Goal: Information Seeking & Learning: Learn about a topic

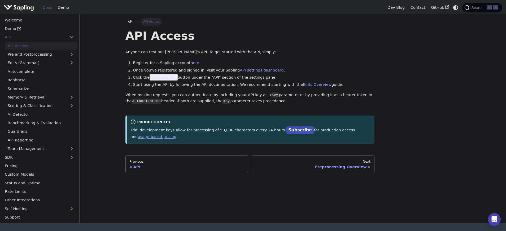
click at [203, 88] on div "API Access Anyone can test out Sapling's API. To get started with the API, simp…" at bounding box center [249, 86] width 249 height 115
click at [25, 195] on link "Rate Limits" at bounding box center [39, 192] width 75 height 8
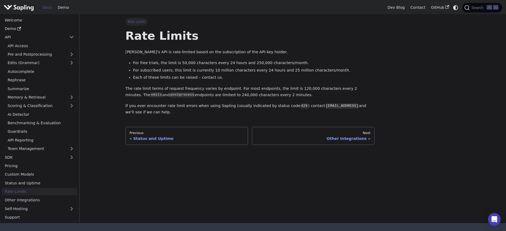
click at [104, 168] on main "Rate Limits Rate Limits Sapling's API is rate-limited based on the subscription…" at bounding box center [293, 118] width 427 height 209
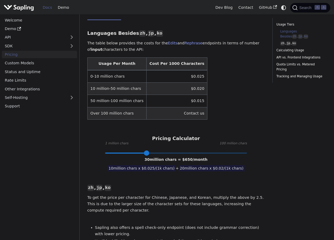
scroll to position [166, 0]
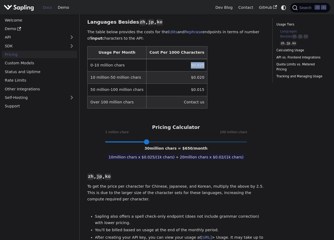
drag, startPoint x: 180, startPoint y: 66, endPoint x: 197, endPoint y: 67, distance: 17.3
click at [197, 67] on table "Usage Per Month Cost Per 1000 Characters 0-10 million chars $0.025 10 million-5…" at bounding box center [175, 77] width 177 height 62
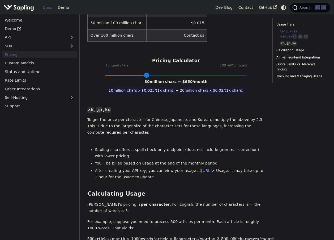
scroll to position [244, 0]
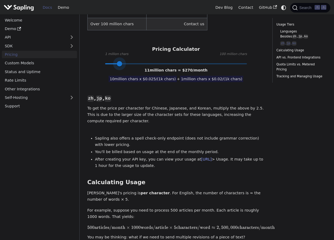
type input "10"
drag, startPoint x: 145, startPoint y: 64, endPoint x: 118, endPoint y: 65, distance: 27.1
click at [118, 65] on span at bounding box center [117, 63] width 5 height 5
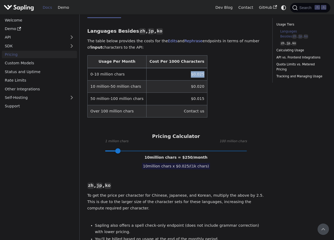
scroll to position [147, 0]
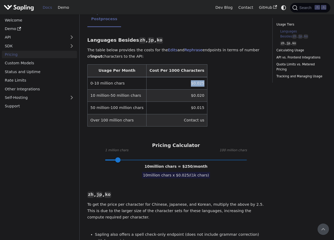
click at [188, 87] on td "$0.025" at bounding box center [176, 83] width 61 height 12
copy td "$0.025"
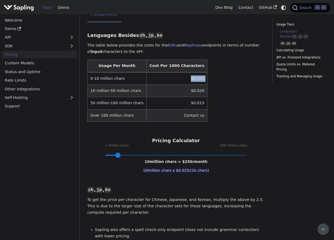
scroll to position [141, 0]
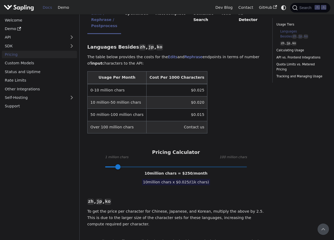
click at [184, 125] on td "Contact us" at bounding box center [176, 127] width 61 height 12
click at [228, 111] on table "Usage Per Month Cost Per 1000 Characters 0-10 million chars $0.025 10 million-5…" at bounding box center [175, 102] width 177 height 62
click at [123, 58] on p "The table below provides the costs for the Edits and Rephrase endpoints in term…" at bounding box center [175, 60] width 177 height 13
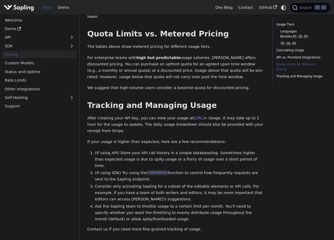
scroll to position [848, 0]
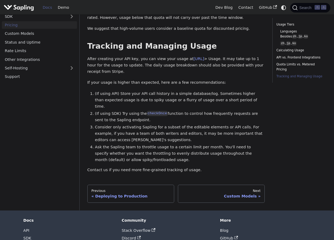
click at [191, 90] on li "(If using API) Store your API call history in a simple database/log. Sometimes …" at bounding box center [180, 99] width 170 height 19
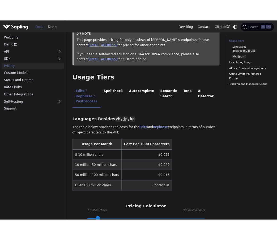
scroll to position [56, 0]
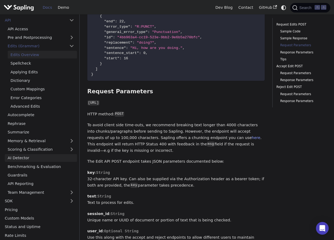
scroll to position [19, 0]
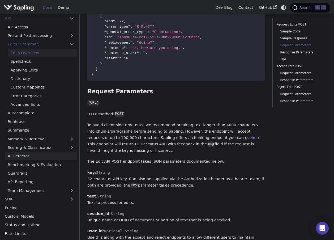
click at [31, 154] on link "AI Detector" at bounding box center [41, 156] width 72 height 8
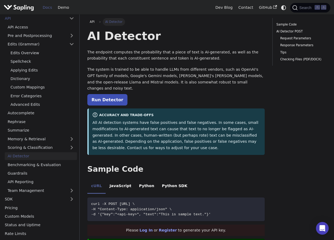
click at [163, 66] on p "The system is trained to be able to handle LLMs from different vendors, such as…" at bounding box center [175, 78] width 177 height 25
click at [108, 96] on link "Run Detector" at bounding box center [107, 99] width 40 height 11
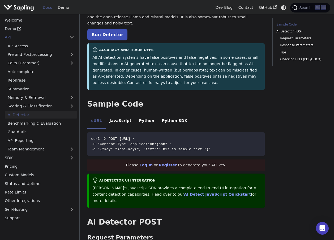
scroll to position [68, 0]
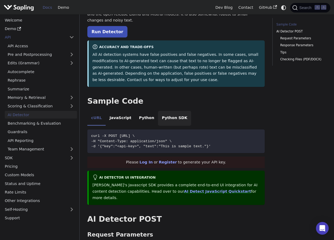
click at [163, 112] on li "Python SDK" at bounding box center [174, 118] width 33 height 15
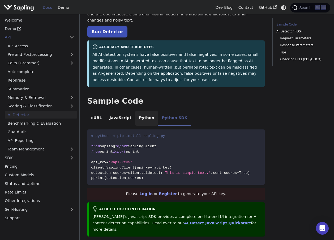
click at [147, 113] on li "Python" at bounding box center [146, 118] width 23 height 15
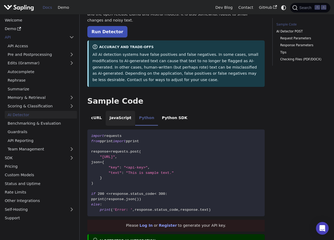
click at [125, 114] on li "JavaScript" at bounding box center [120, 118] width 29 height 15
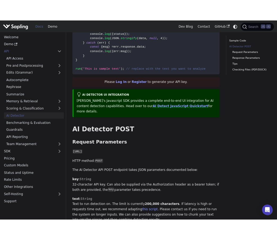
scroll to position [247, 0]
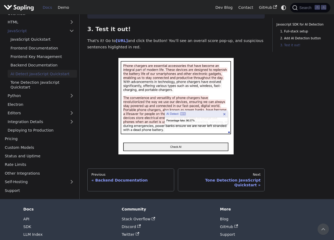
scroll to position [460, 0]
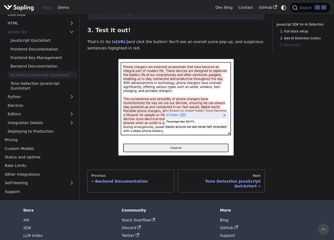
click at [153, 104] on img at bounding box center [175, 107] width 115 height 96
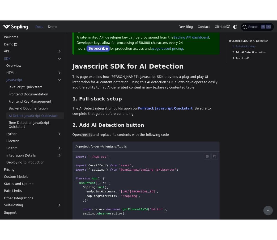
scroll to position [0, 0]
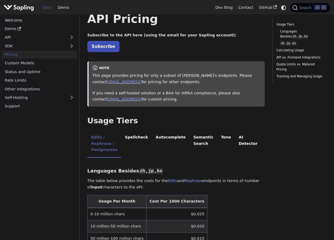
scroll to position [19, 0]
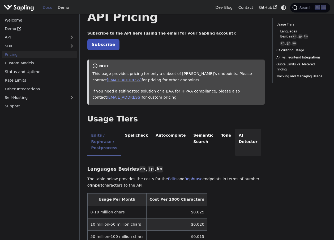
click at [236, 148] on li "AI Detector" at bounding box center [248, 141] width 27 height 27
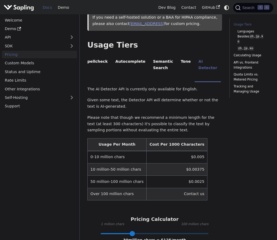
scroll to position [107, 0]
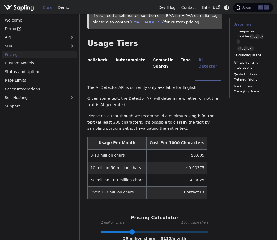
click at [102, 149] on td "0-10 million chars" at bounding box center [116, 155] width 59 height 12
drag, startPoint x: 102, startPoint y: 146, endPoint x: 115, endPoint y: 145, distance: 13.0
click at [102, 149] on td "0-10 million chars" at bounding box center [116, 155] width 59 height 12
click at [115, 149] on td "0-10 million chars" at bounding box center [116, 155] width 59 height 12
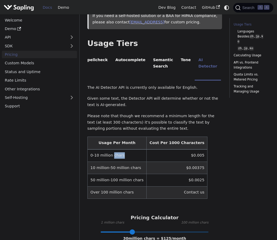
click at [106, 151] on td "0-10 million chars" at bounding box center [116, 155] width 59 height 12
click at [95, 149] on td "0-10 million chars" at bounding box center [116, 155] width 59 height 12
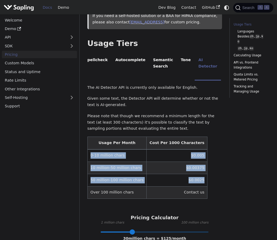
drag, startPoint x: 90, startPoint y: 146, endPoint x: 193, endPoint y: 174, distance: 106.0
click at [193, 174] on tbody "0-10 million chars $0.005 10 million-50 million chars $0.00375 50 million-100 m…" at bounding box center [147, 173] width 120 height 49
click at [192, 161] on td "$0.00375" at bounding box center [176, 167] width 61 height 12
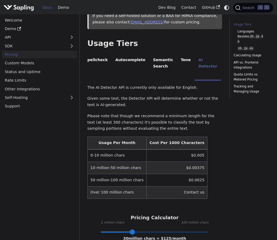
click at [207, 158] on table "Usage Per Month Cost Per 1000 Characters 0-10 million chars $0.005 10 million-5…" at bounding box center [154, 167] width 134 height 62
click at [186, 149] on td "$0.005" at bounding box center [176, 155] width 61 height 12
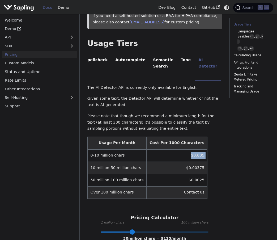
copy td "$0.005"
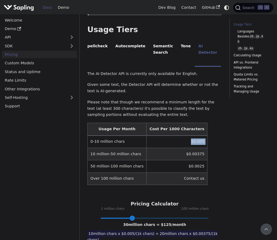
scroll to position [118, 0]
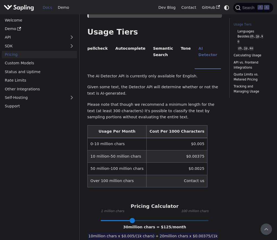
click at [94, 141] on td "0-10 million chars" at bounding box center [116, 144] width 59 height 12
drag, startPoint x: 89, startPoint y: 135, endPoint x: 193, endPoint y: 135, distance: 103.7
click at [193, 138] on tr "0-10 million chars $0.005" at bounding box center [147, 144] width 120 height 12
click at [118, 150] on td "10 million-50 million chars" at bounding box center [116, 156] width 59 height 12
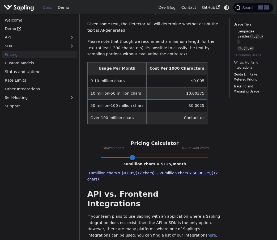
scroll to position [181, 0]
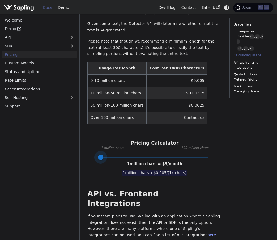
drag, startPoint x: 129, startPoint y: 147, endPoint x: 85, endPoint y: 144, distance: 43.9
click at [85, 144] on div "Pricing On this page API Pricing Subscribe to the API here (using the email for…" at bounding box center [154, 235] width 142 height 796
drag, startPoint x: 103, startPoint y: 148, endPoint x: 78, endPoint y: 149, distance: 24.9
click at [80, 149] on div "Pricing On this page API Pricing Subscribe to the API here (using the email for…" at bounding box center [178, 236] width 197 height 807
click at [117, 164] on div "API Pricing Subscribe to the API here (using the email for your Sapling account…" at bounding box center [154, 225] width 134 height 756
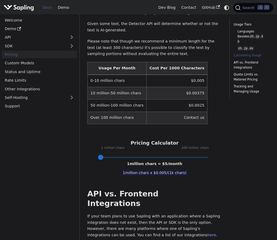
click at [128, 169] on span "1 million chars x $ 0.005 /(1k chars)" at bounding box center [154, 172] width 66 height 6
click at [139, 169] on span "1 million chars x $ 0.005 /(1k chars)" at bounding box center [154, 172] width 66 height 6
click at [181, 179] on div "API Pricing Subscribe to the API here (using the email for your Sapling account…" at bounding box center [154, 225] width 134 height 756
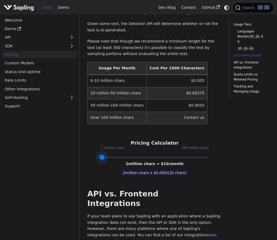
type input "1"
drag, startPoint x: 102, startPoint y: 149, endPoint x: 93, endPoint y: 150, distance: 8.6
click at [98, 154] on span at bounding box center [100, 156] width 5 height 5
click at [115, 162] on div "API Pricing Subscribe to the API here (using the email for your Sapling account…" at bounding box center [154, 225] width 134 height 756
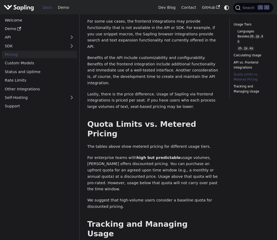
scroll to position [524, 0]
